Goal: Task Accomplishment & Management: Manage account settings

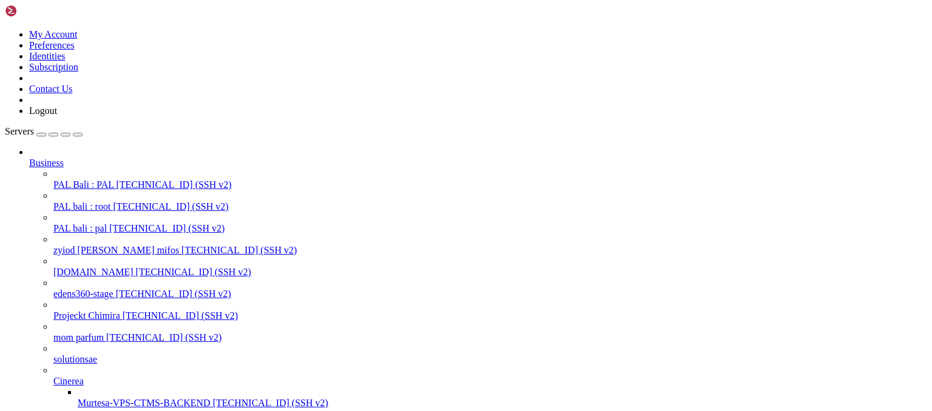
scroll to position [335, 0]
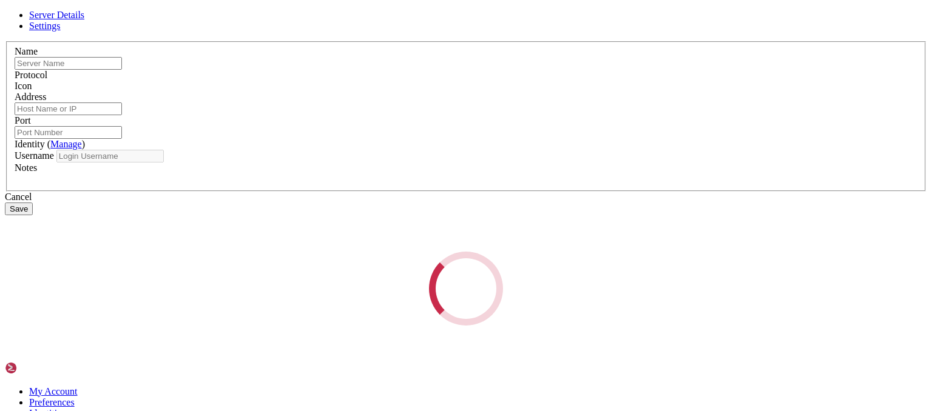
type input "element-euranixcloud"
type input "[TECHNICAL_ID]"
type input "22"
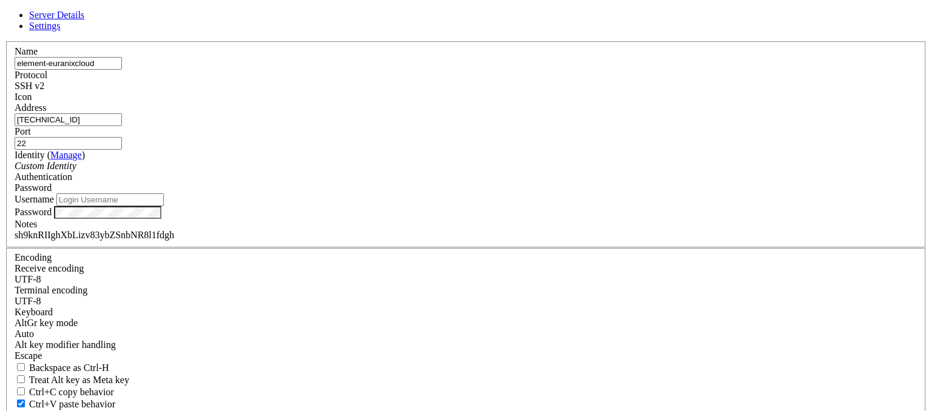
type input "root"
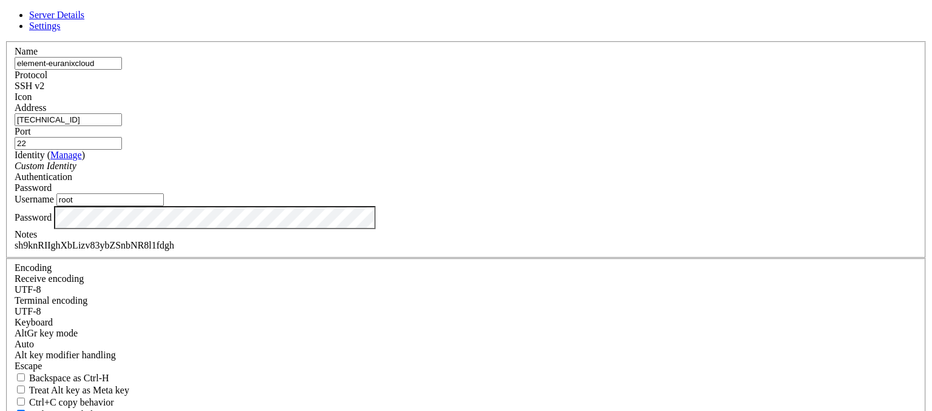
click at [122, 126] on input "[TECHNICAL_ID]" at bounding box center [68, 119] width 107 height 13
click at [377, 251] on div "sh9knRIIghXbLizv83ybZSnbNR8l1fdgh" at bounding box center [466, 245] width 903 height 11
click at [378, 251] on div "sh9knRIIghXbLizv83ybZSnbNR8l1fdgh" at bounding box center [466, 245] width 903 height 11
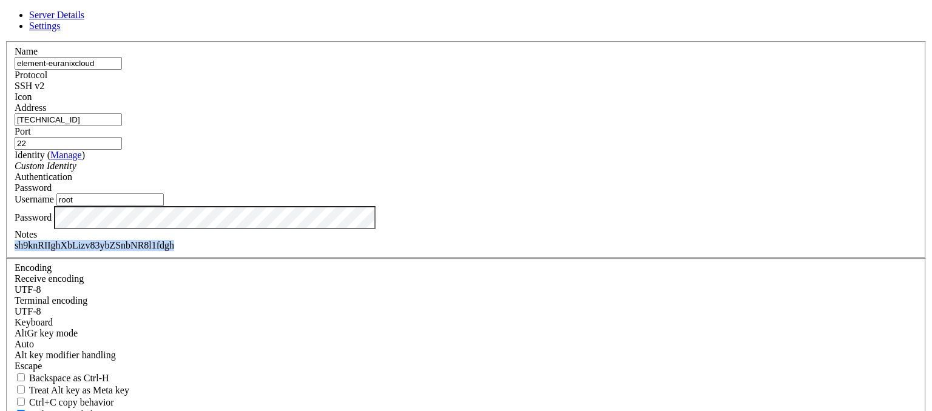
copy div "sh9knRIIghXbLizv83ybZSnbNR8l1fdgh"
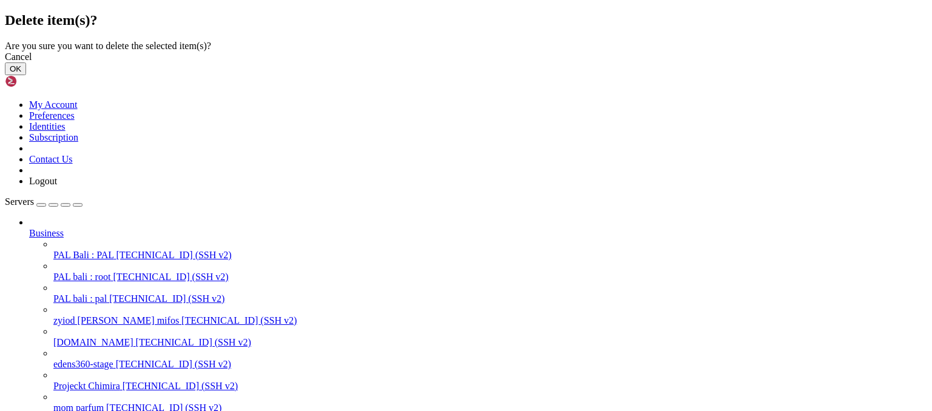
click at [26, 75] on button "OK" at bounding box center [15, 68] width 21 height 13
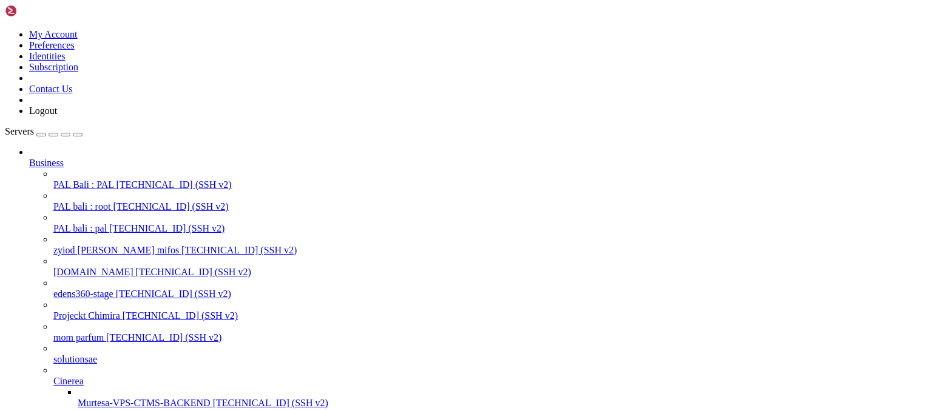
scroll to position [303, 0]
